Goal: Find specific page/section: Find specific page/section

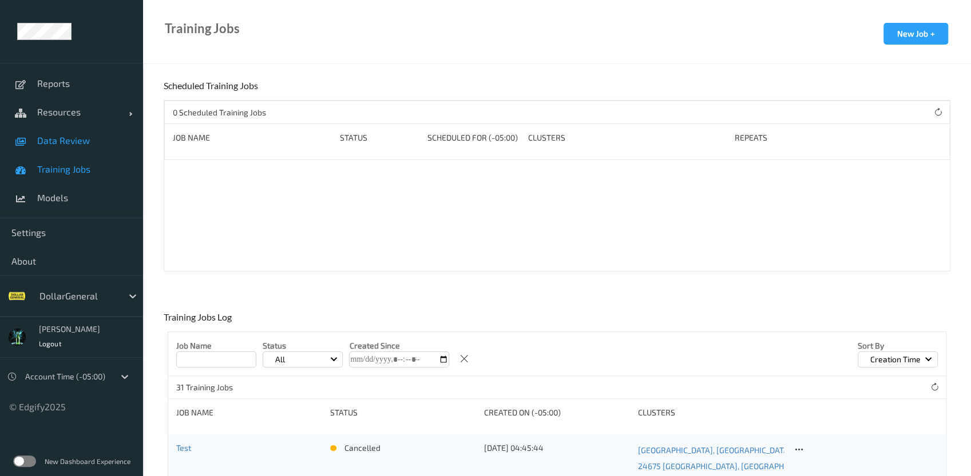
click at [73, 149] on link "Data Review" at bounding box center [71, 140] width 143 height 29
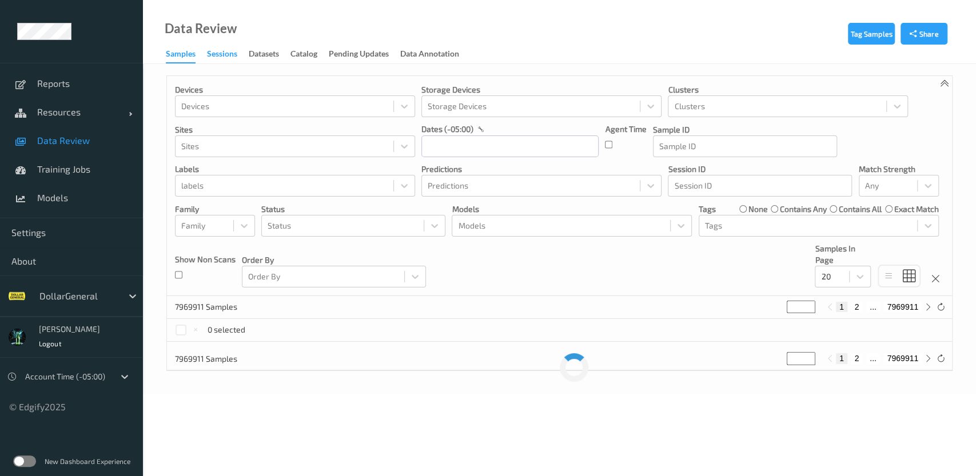
click at [223, 54] on div "Sessions" at bounding box center [222, 55] width 30 height 14
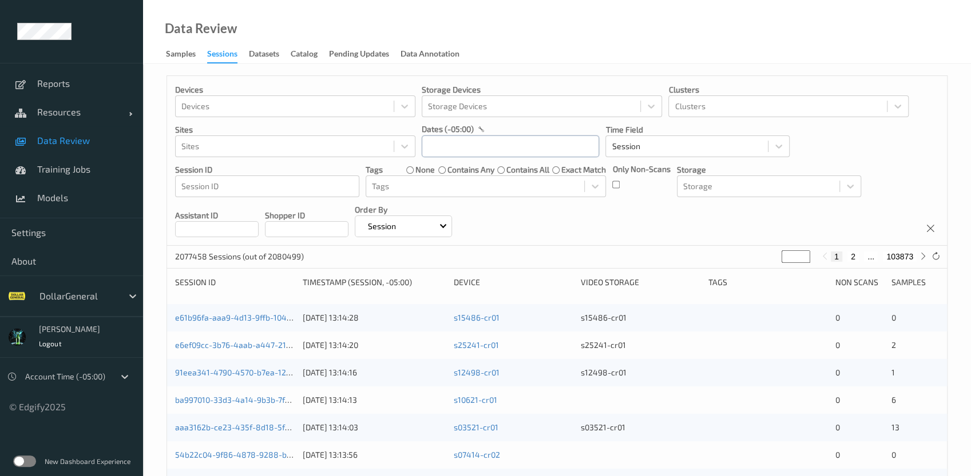
click at [441, 148] on input "text" at bounding box center [510, 147] width 177 height 22
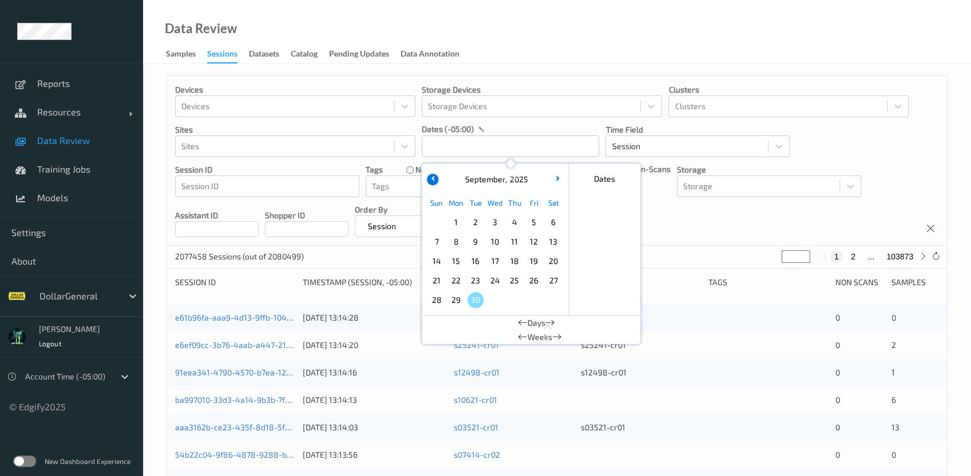
click at [433, 176] on icon "button" at bounding box center [433, 178] width 5 height 5
drag, startPoint x: 458, startPoint y: 303, endPoint x: 454, endPoint y: 307, distance: 6.1
click at [459, 303] on span "25" at bounding box center [456, 300] width 16 height 16
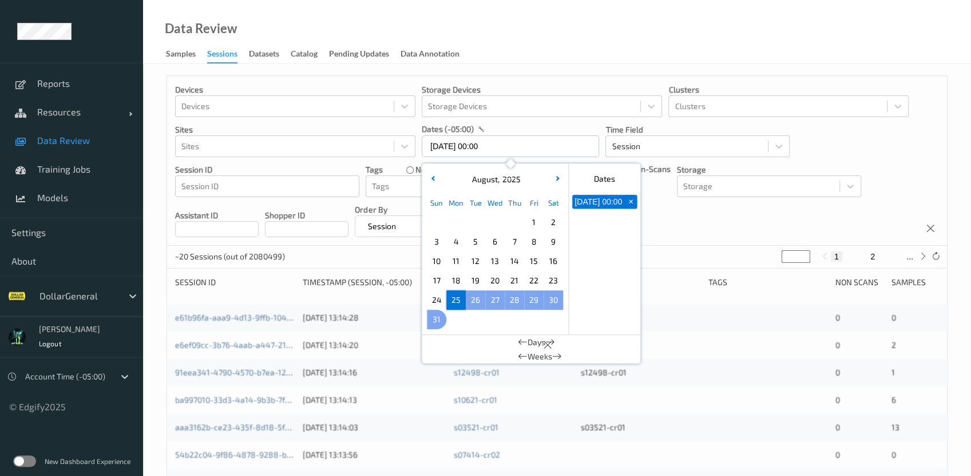
click at [433, 321] on span "31" at bounding box center [436, 320] width 16 height 16
type input "[DATE] 00:00 -> [DATE] 23:59"
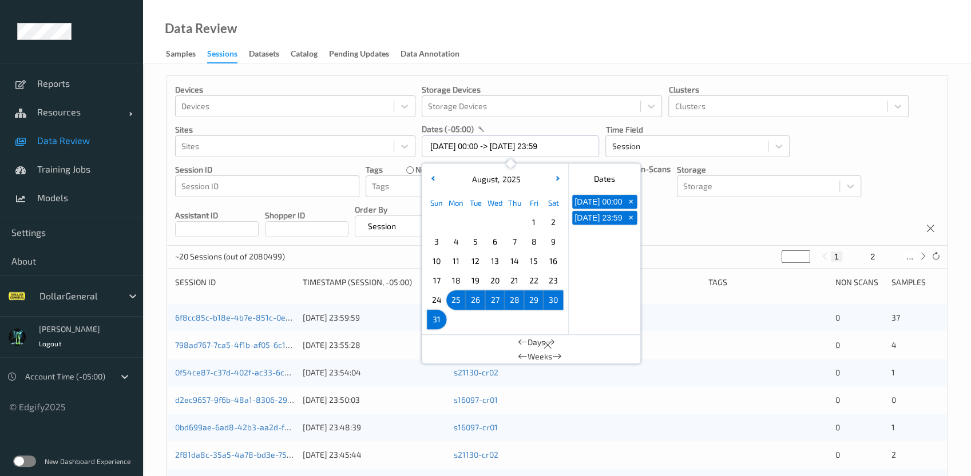
click at [348, 207] on div "Shopper ID" at bounding box center [307, 220] width 84 height 33
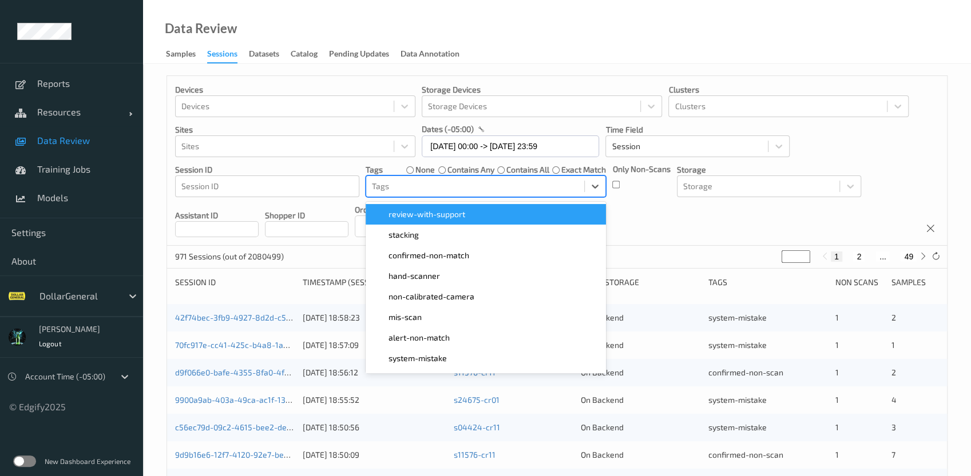
click at [436, 188] on div at bounding box center [475, 187] width 206 height 14
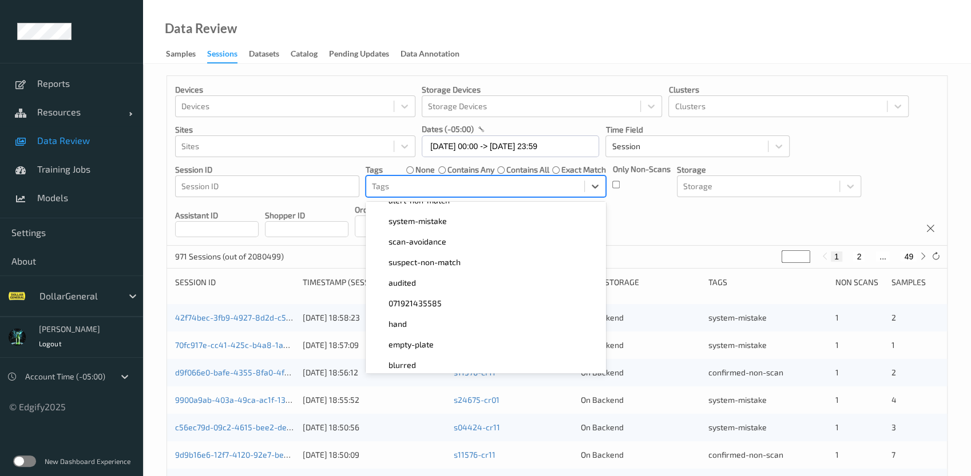
scroll to position [307, 0]
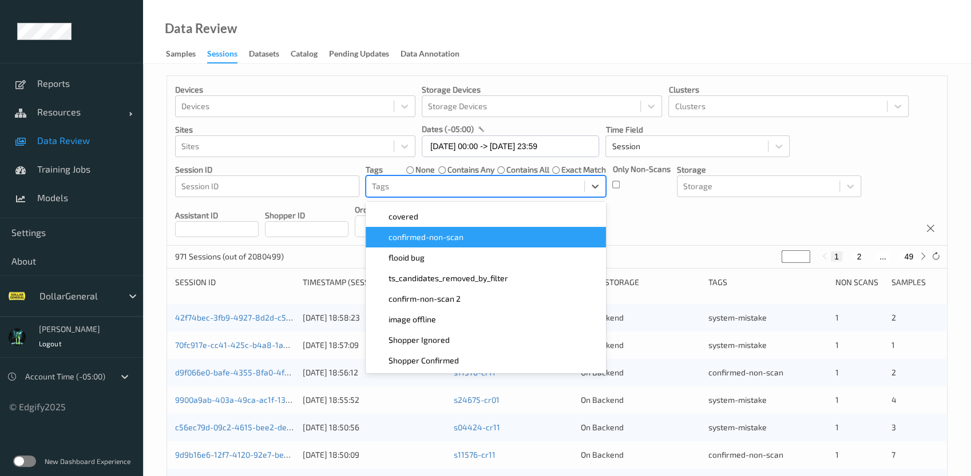
click at [447, 237] on span "confirmed-non-scan" at bounding box center [425, 237] width 75 height 11
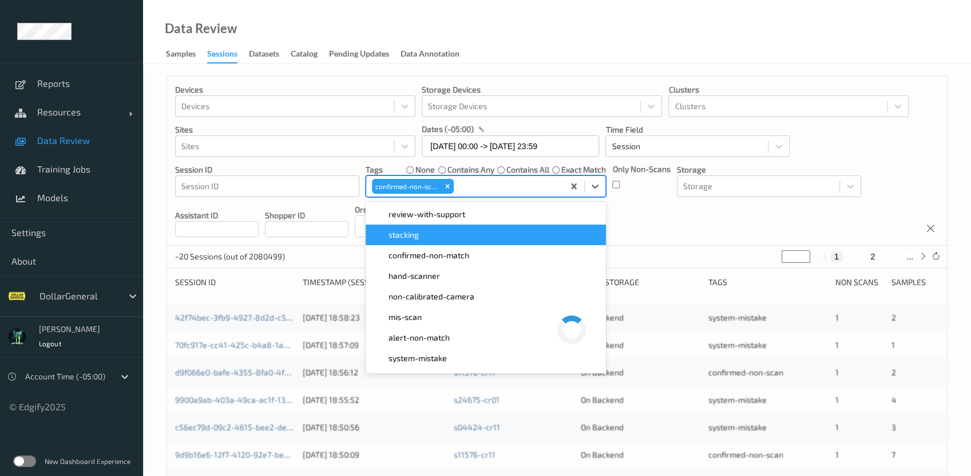
click at [657, 230] on div "Devices Devices Storage Devices Storage Devices Clusters Clusters Sites Sites d…" at bounding box center [557, 161] width 780 height 170
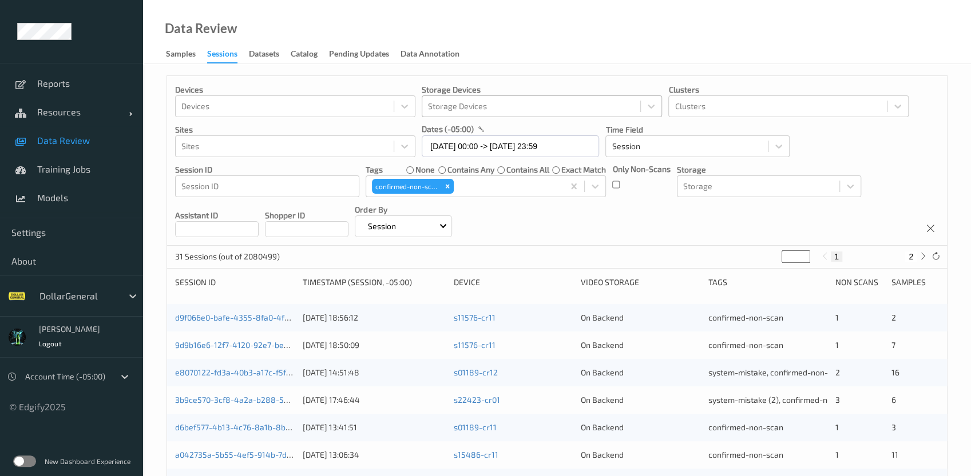
click at [440, 109] on div at bounding box center [531, 107] width 206 height 14
click at [441, 109] on div at bounding box center [531, 107] width 206 height 14
click at [301, 100] on div at bounding box center [284, 107] width 206 height 14
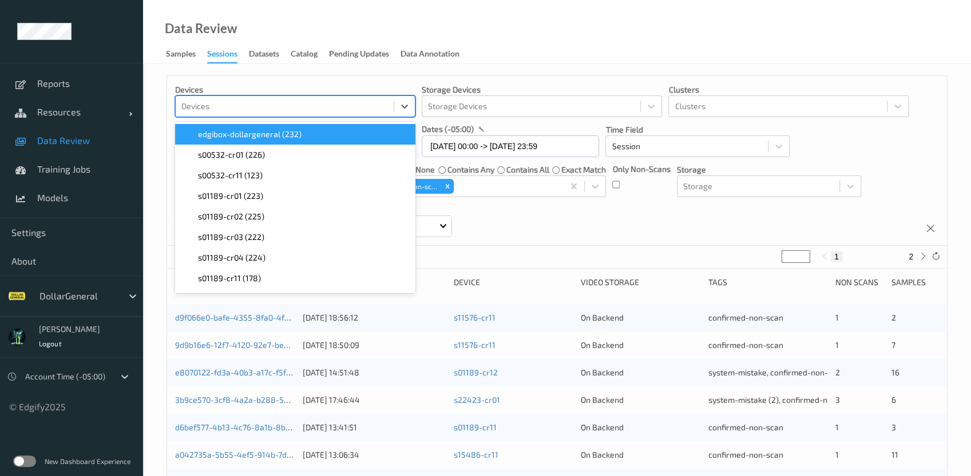
click at [303, 100] on div at bounding box center [284, 107] width 206 height 14
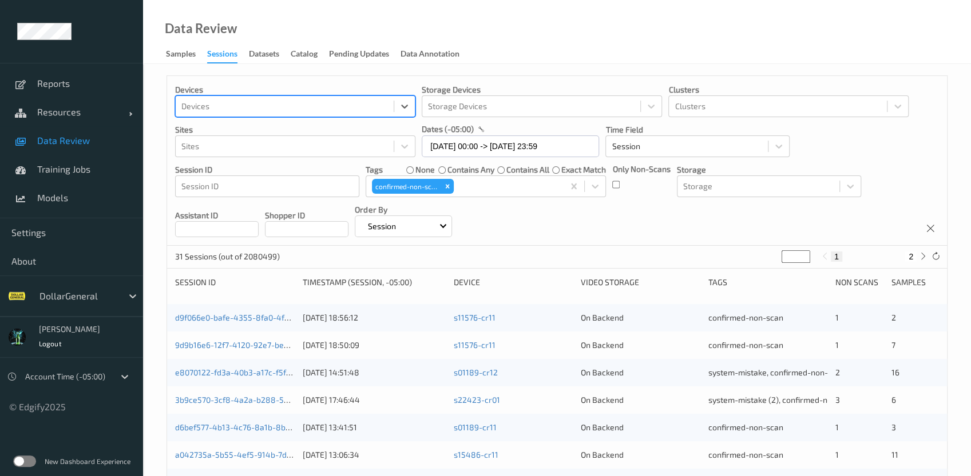
click at [339, 230] on input at bounding box center [307, 229] width 84 height 16
click at [236, 228] on input at bounding box center [217, 229] width 84 height 16
click at [700, 189] on div at bounding box center [758, 187] width 150 height 14
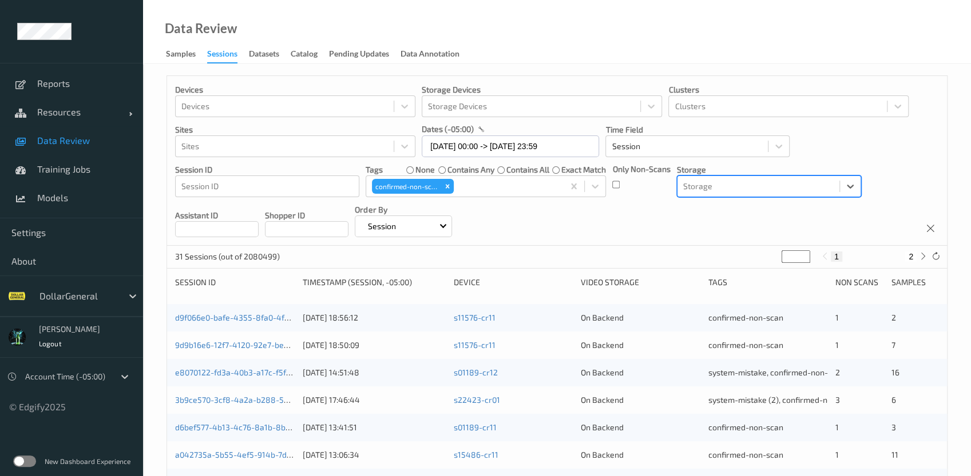
click at [700, 189] on div at bounding box center [758, 187] width 150 height 14
click at [275, 186] on div at bounding box center [267, 187] width 172 height 14
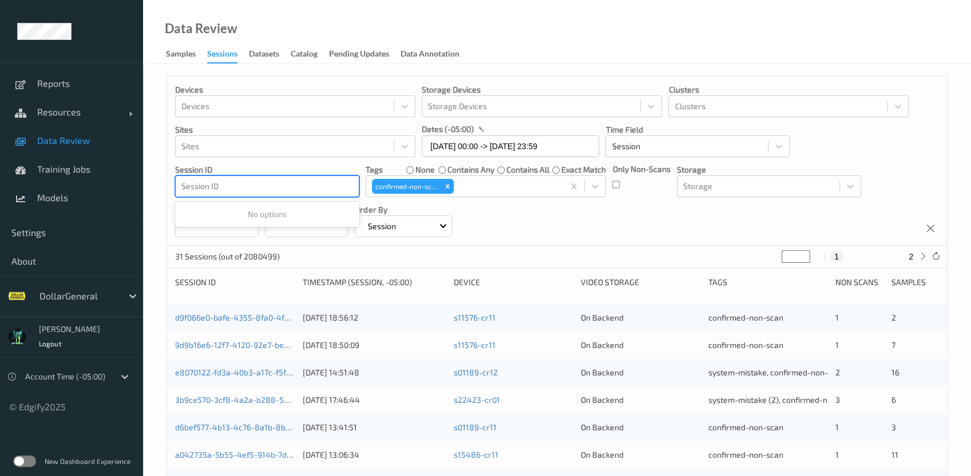
click at [274, 186] on div at bounding box center [267, 187] width 172 height 14
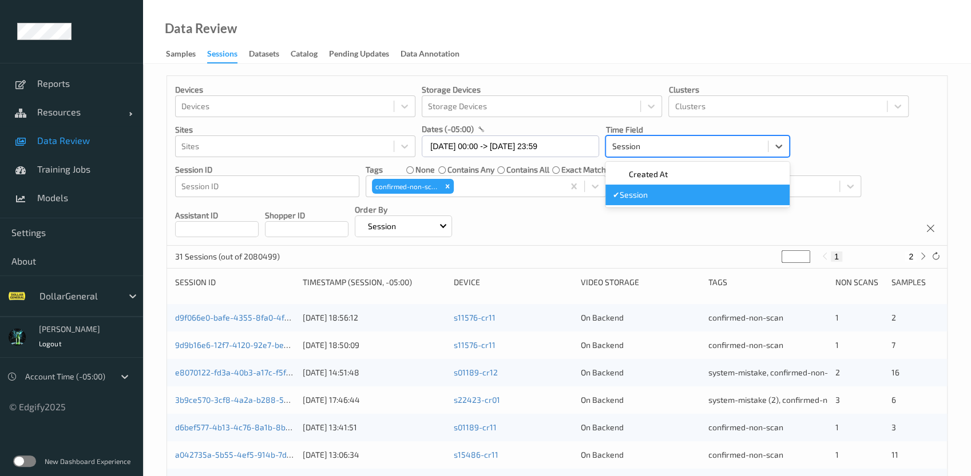
click at [638, 155] on div "Session" at bounding box center [687, 146] width 162 height 18
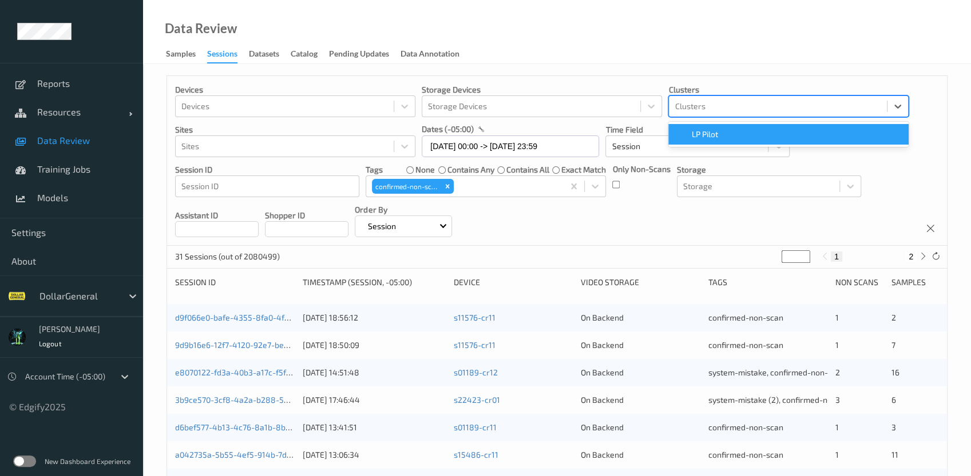
click at [734, 106] on div at bounding box center [777, 107] width 206 height 14
click at [734, 107] on div at bounding box center [777, 107] width 206 height 14
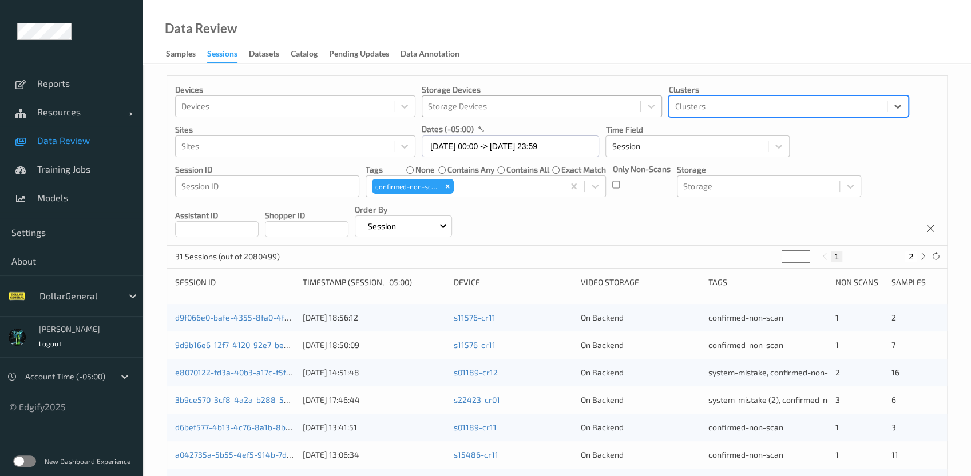
click at [577, 106] on div at bounding box center [531, 107] width 206 height 14
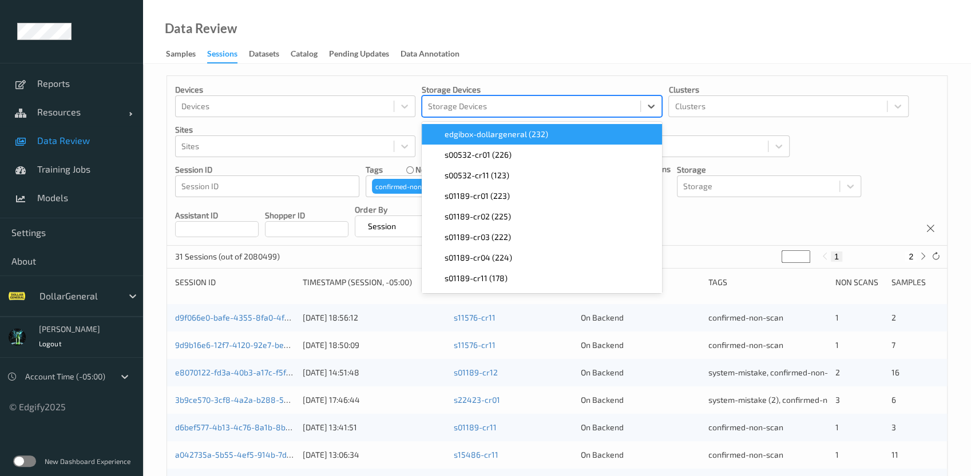
click at [578, 106] on div at bounding box center [531, 107] width 206 height 14
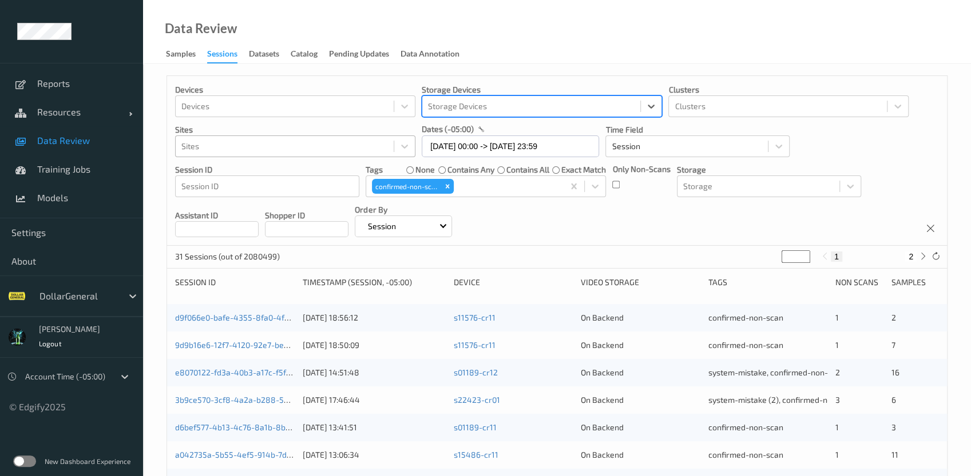
click at [251, 137] on div "Sites" at bounding box center [285, 146] width 218 height 18
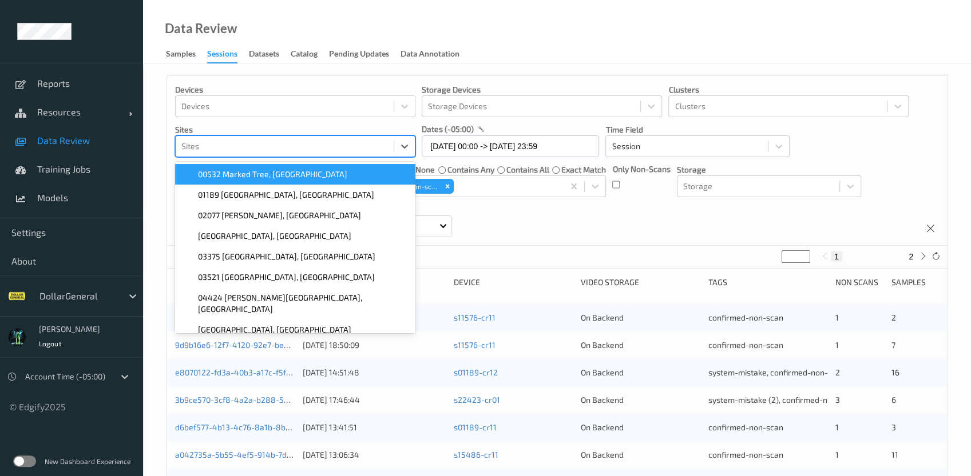
click at [251, 136] on div "Sites" at bounding box center [295, 147] width 240 height 22
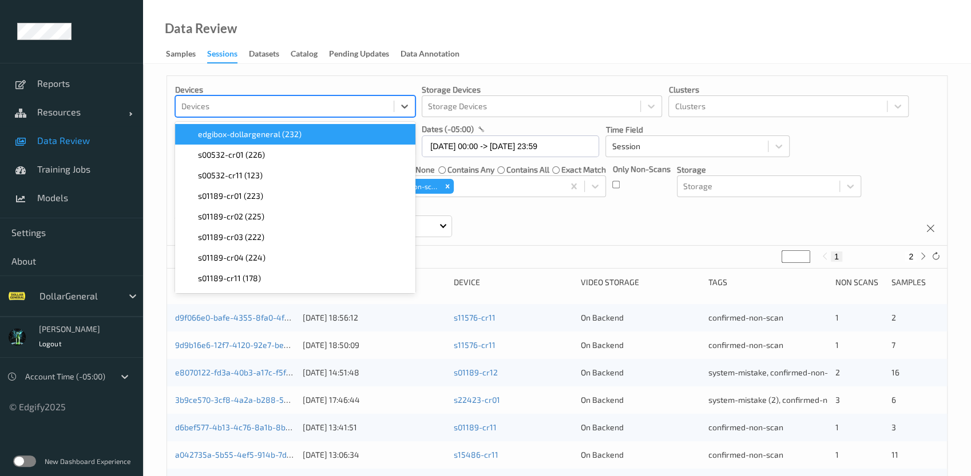
click at [255, 114] on div "Devices" at bounding box center [285, 106] width 218 height 18
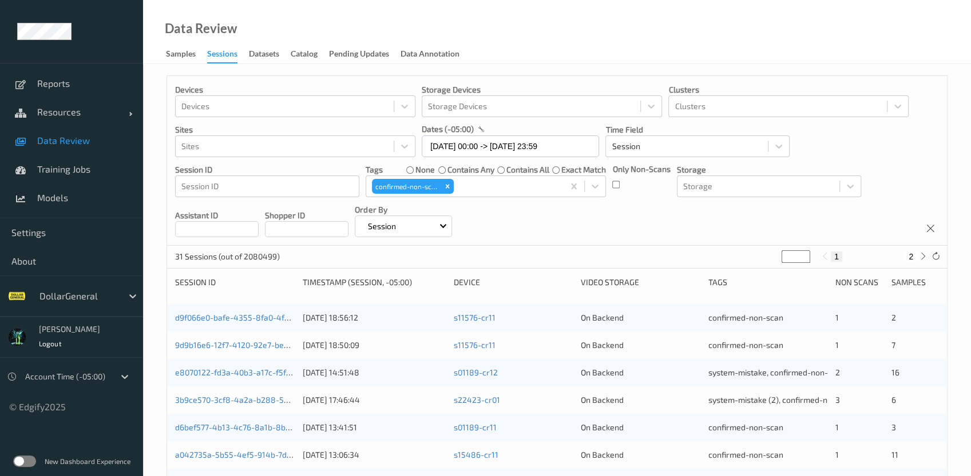
drag, startPoint x: 296, startPoint y: 88, endPoint x: 224, endPoint y: 73, distance: 73.7
click at [296, 88] on p "Devices" at bounding box center [295, 89] width 240 height 11
click at [175, 58] on div "Samples" at bounding box center [181, 55] width 30 height 14
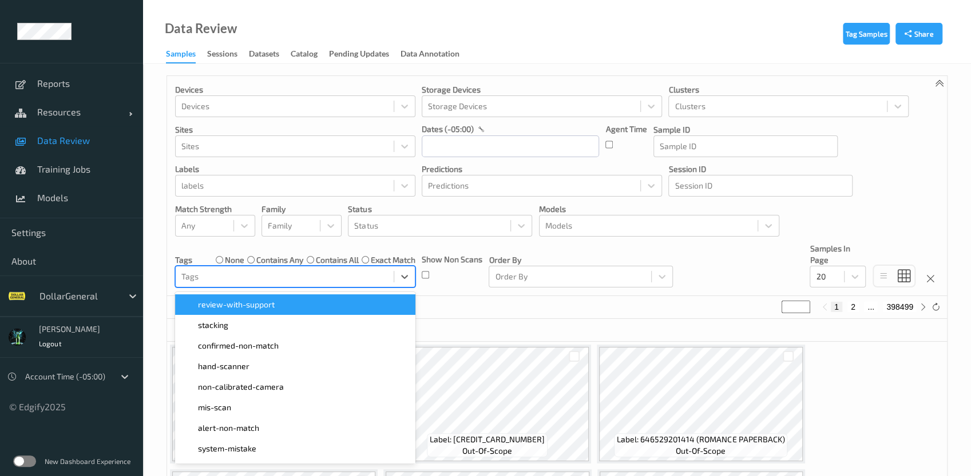
click at [263, 281] on div at bounding box center [284, 277] width 206 height 14
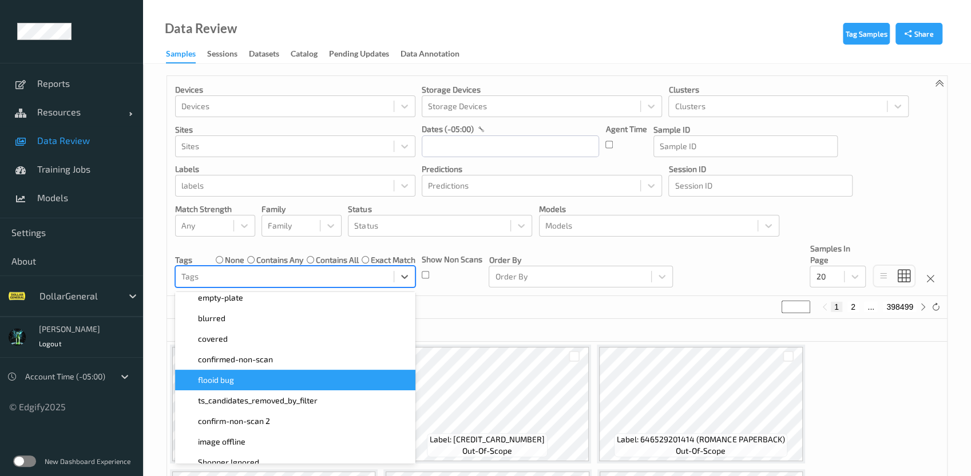
scroll to position [261, 0]
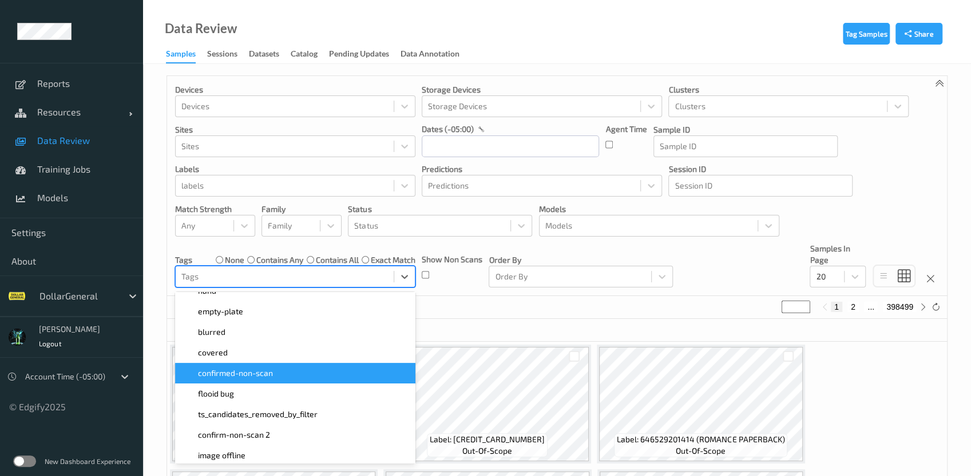
click at [265, 368] on span "confirmed-non-scan" at bounding box center [235, 373] width 75 height 11
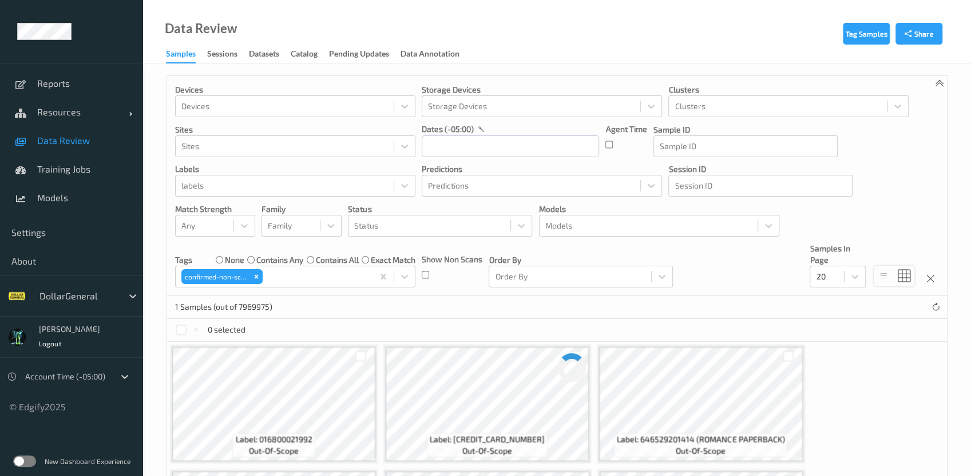
click at [564, 247] on div "Order By Order By" at bounding box center [580, 265] width 184 height 45
click at [449, 146] on input "text" at bounding box center [510, 147] width 177 height 22
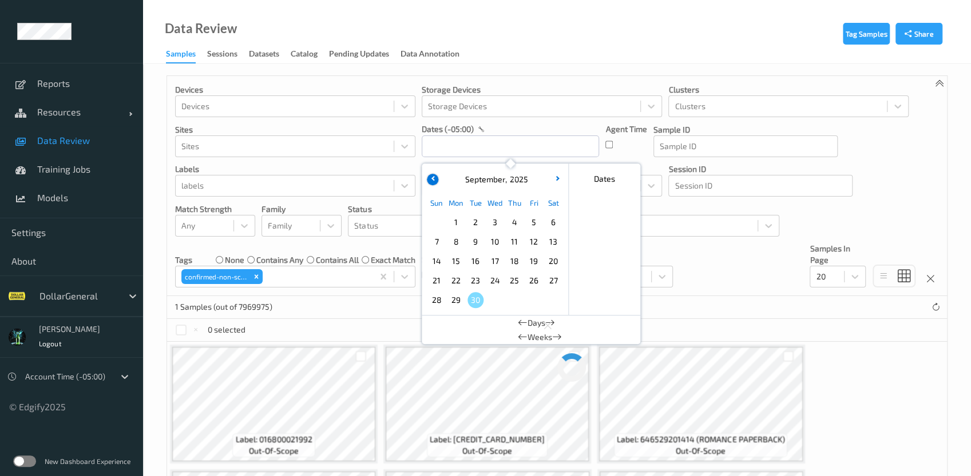
click at [434, 177] on icon "button" at bounding box center [433, 178] width 5 height 5
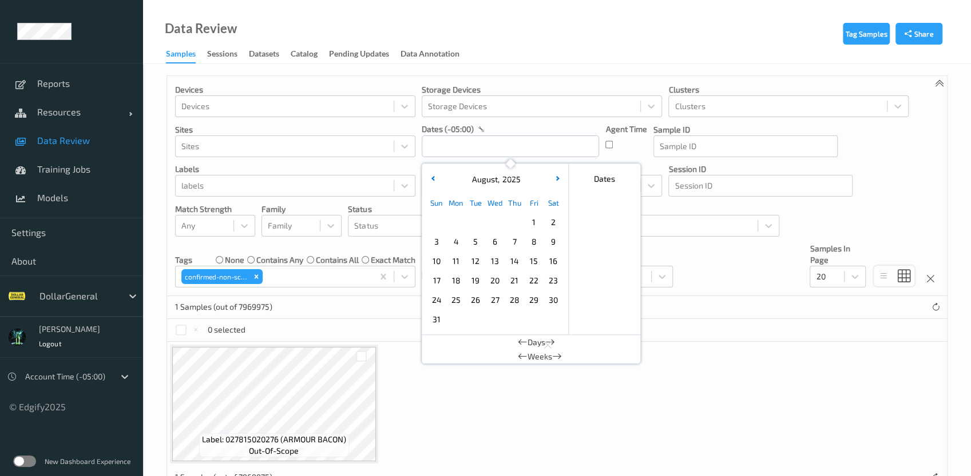
click at [456, 301] on span "25" at bounding box center [456, 300] width 16 height 16
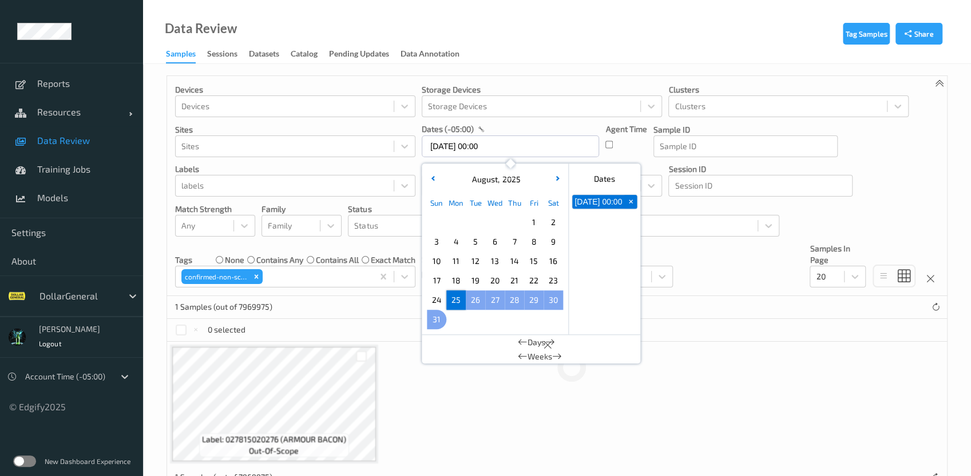
click at [436, 325] on span "31" at bounding box center [436, 320] width 16 height 16
type input "[DATE] 00:00 -> [DATE] 23:59"
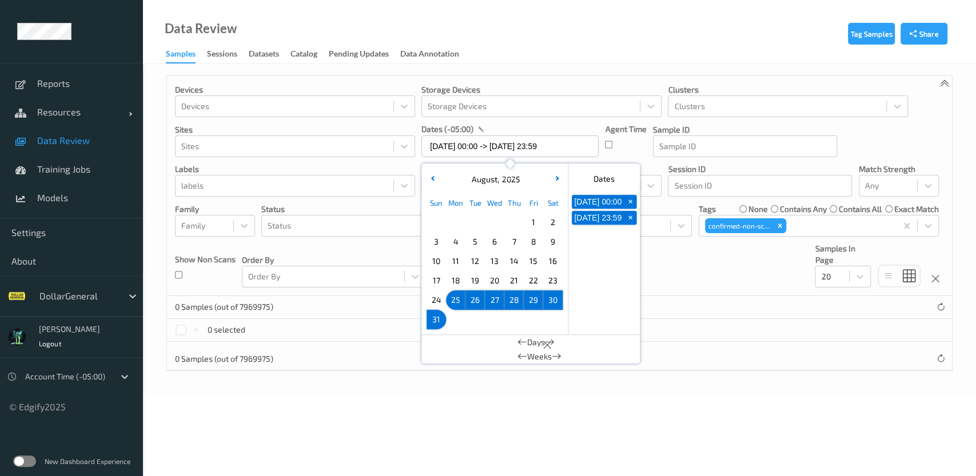
click at [157, 235] on div "Tag Samples Share Devices Devices Storage Devices Storage Devices Clusters Clus…" at bounding box center [559, 229] width 833 height 331
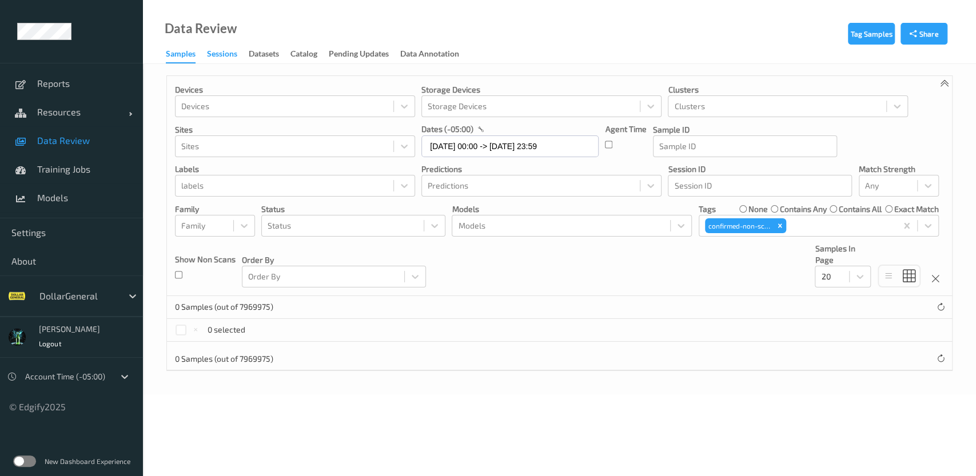
click at [234, 53] on div "Sessions" at bounding box center [222, 55] width 30 height 14
